Goal: Transaction & Acquisition: Purchase product/service

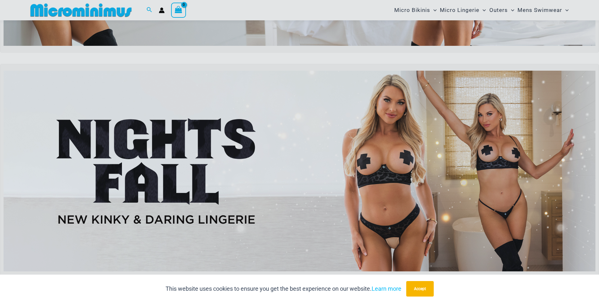
scroll to position [291, 0]
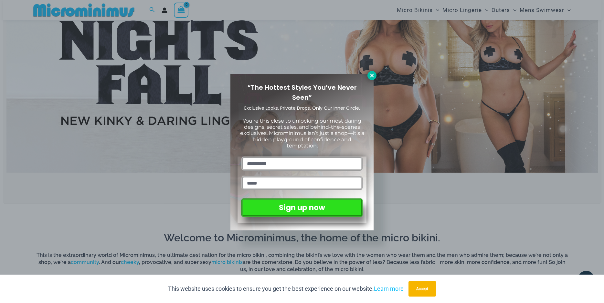
click at [370, 74] on icon at bounding box center [372, 76] width 6 height 6
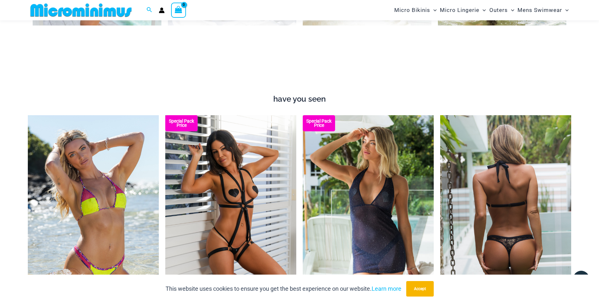
scroll to position [588, 0]
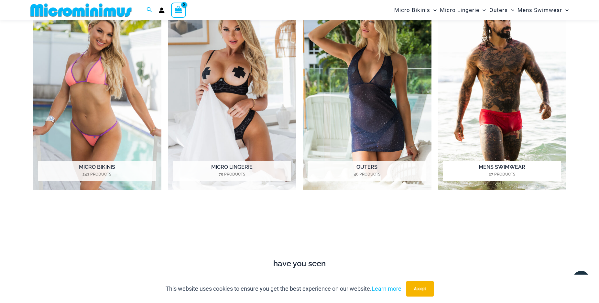
click at [493, 171] on h2 "Mens Swimwear 27 Products" at bounding box center [502, 171] width 118 height 20
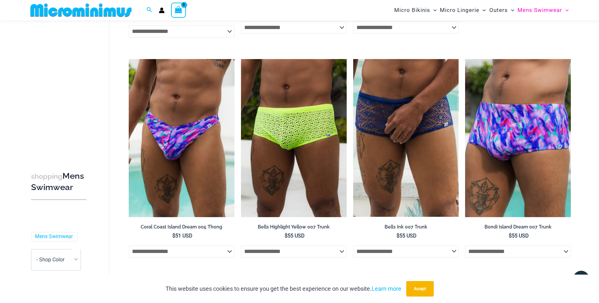
scroll to position [818, 0]
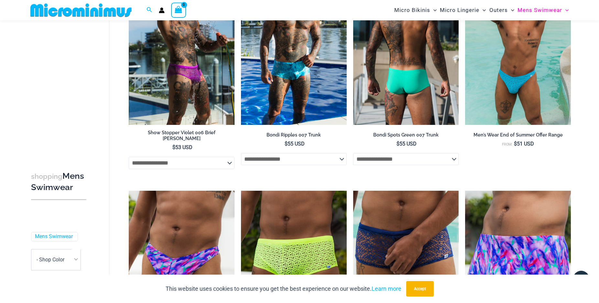
click at [404, 78] on img at bounding box center [406, 46] width 106 height 158
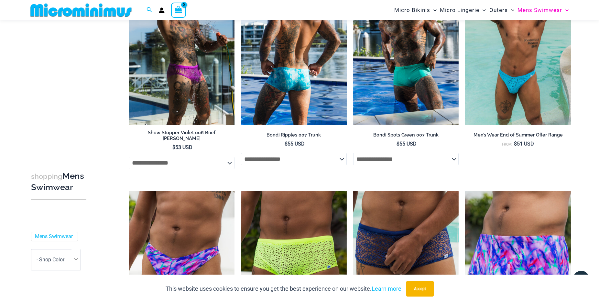
click at [286, 81] on img at bounding box center [294, 46] width 106 height 158
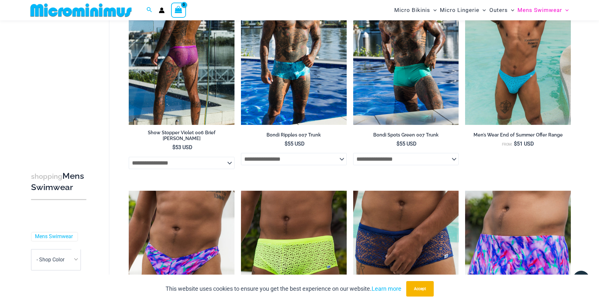
click at [177, 72] on img at bounding box center [182, 46] width 106 height 158
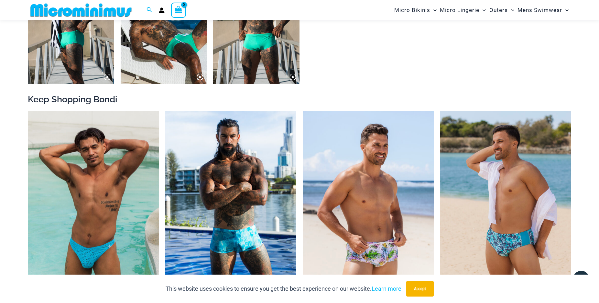
scroll to position [522, 0]
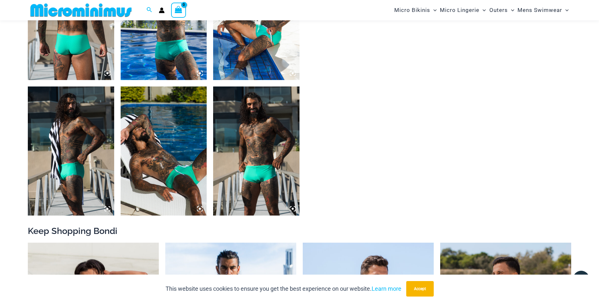
click at [183, 63] on img at bounding box center [164, 15] width 86 height 129
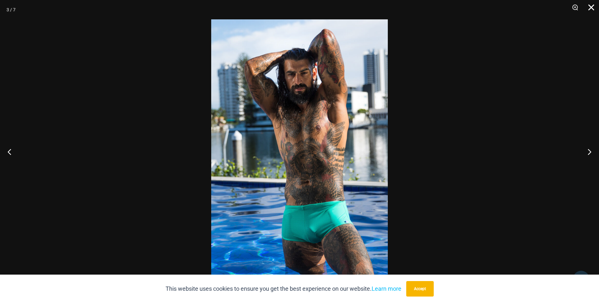
click at [592, 6] on button "Close" at bounding box center [588, 9] width 16 height 19
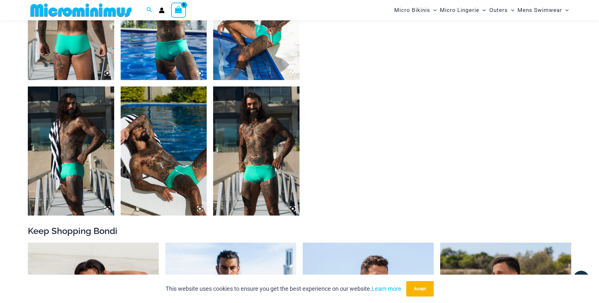
scroll to position [456, 0]
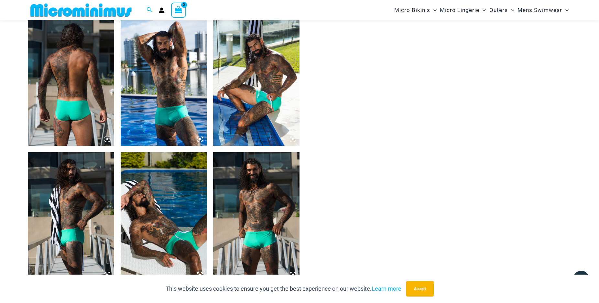
click at [200, 140] on icon at bounding box center [200, 139] width 2 height 2
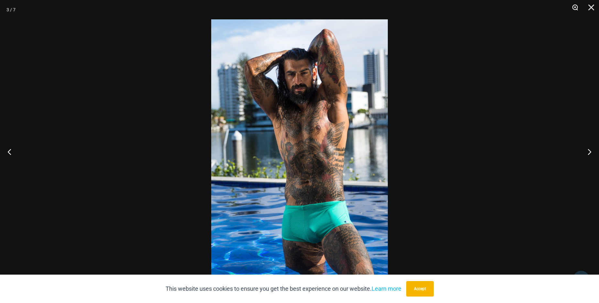
click at [579, 10] on button "Zoom" at bounding box center [572, 9] width 16 height 19
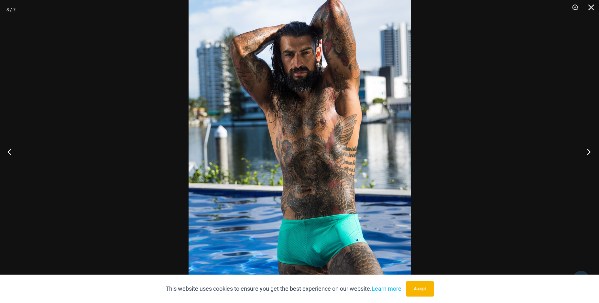
click at [587, 152] on button "Next" at bounding box center [586, 152] width 24 height 32
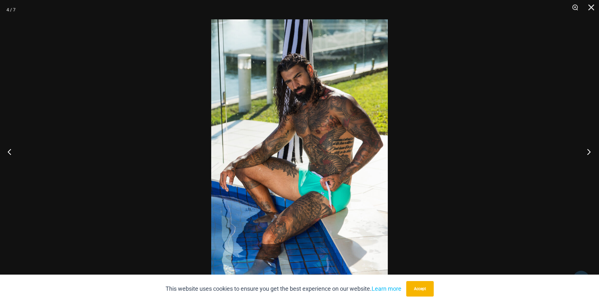
click at [587, 152] on button "Next" at bounding box center [586, 152] width 24 height 32
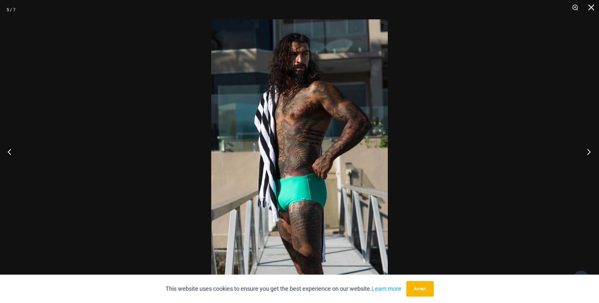
click at [587, 152] on button "Next" at bounding box center [586, 152] width 24 height 32
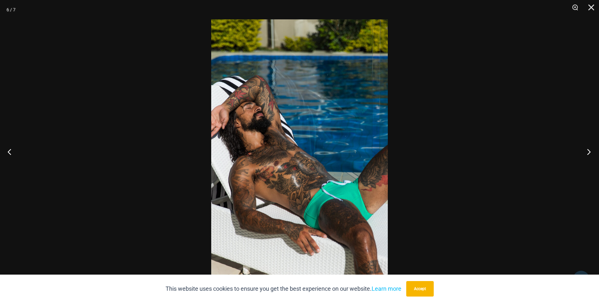
click at [587, 152] on button "Next" at bounding box center [586, 152] width 24 height 32
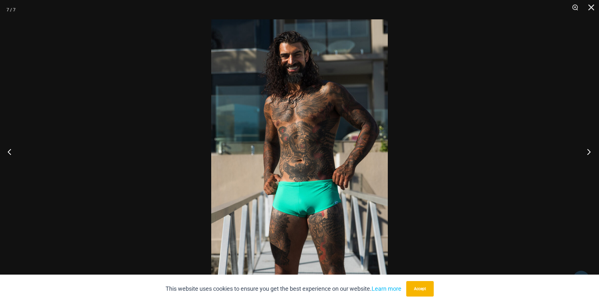
click at [587, 152] on button "Next" at bounding box center [586, 152] width 24 height 32
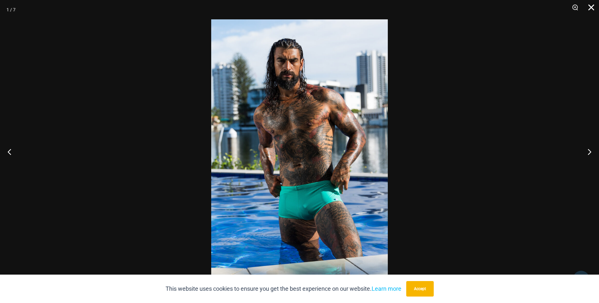
click at [592, 5] on button "Close" at bounding box center [588, 9] width 16 height 19
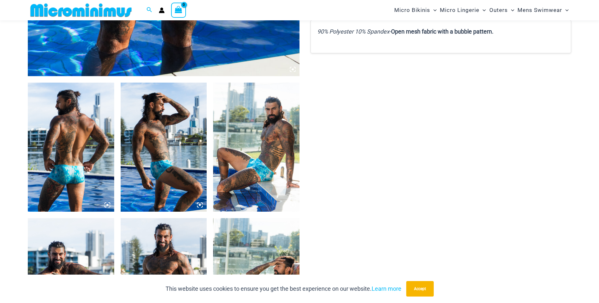
scroll to position [456, 0]
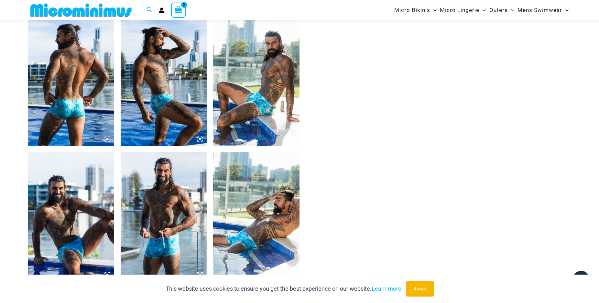
click at [250, 245] on img at bounding box center [256, 217] width 86 height 129
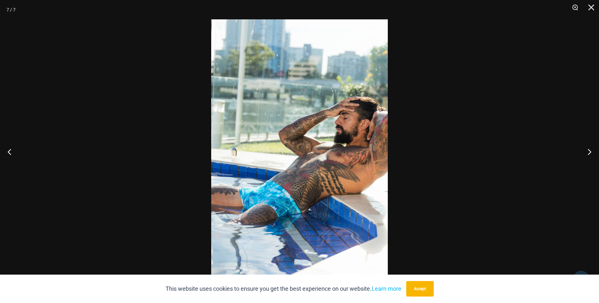
click at [258, 202] on img at bounding box center [299, 151] width 176 height 265
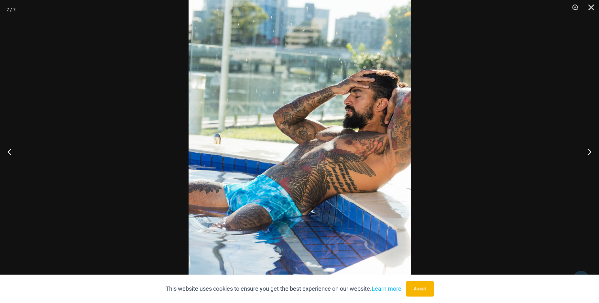
click at [597, 9] on div at bounding box center [299, 151] width 599 height 303
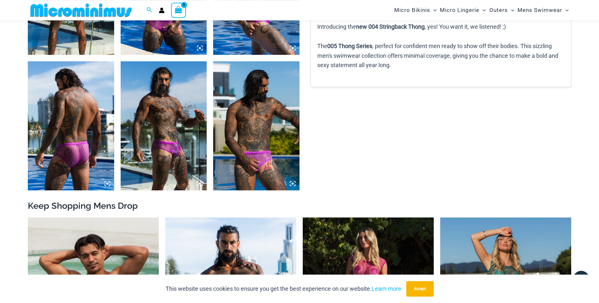
scroll to position [522, 0]
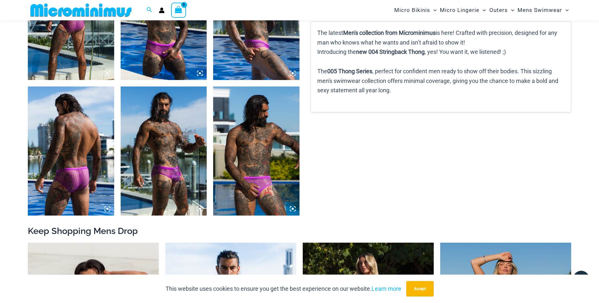
click at [167, 185] on img at bounding box center [164, 151] width 86 height 129
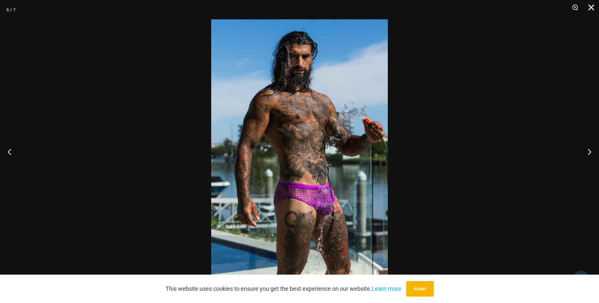
click at [592, 7] on button "Close" at bounding box center [588, 9] width 16 height 19
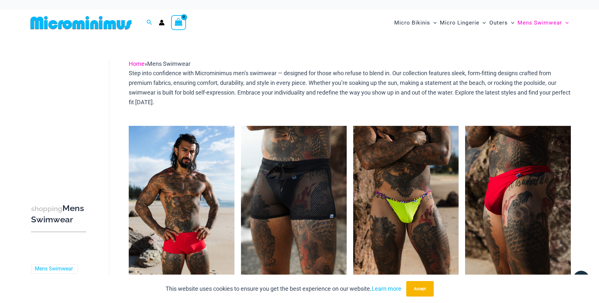
click at [133, 65] on link "Home" at bounding box center [137, 63] width 16 height 7
